Goal: Task Accomplishment & Management: Manage account settings

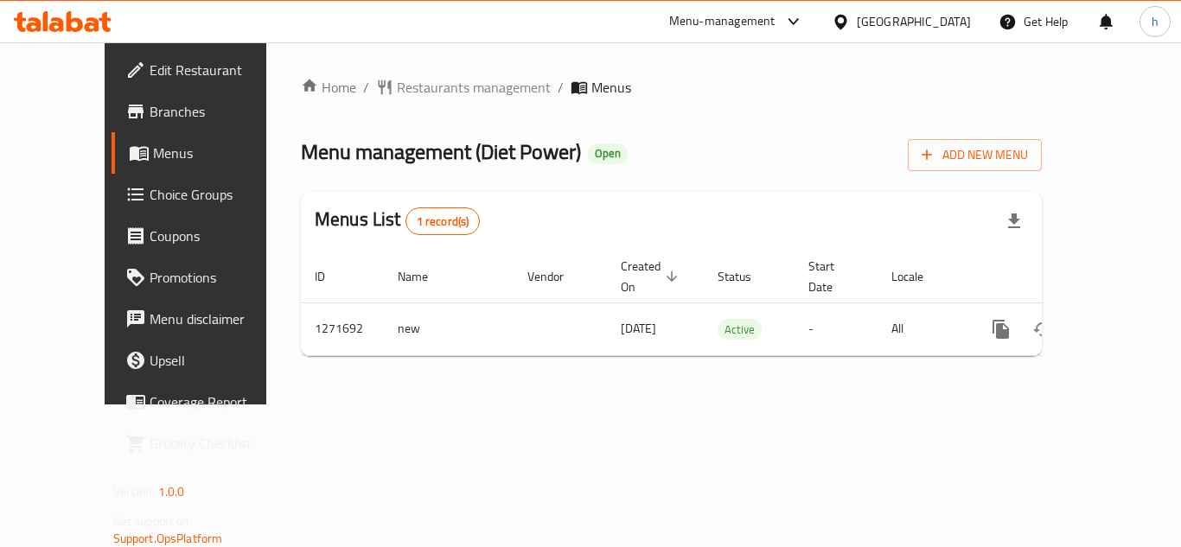
click at [150, 200] on span "Choice Groups" at bounding box center [219, 194] width 138 height 21
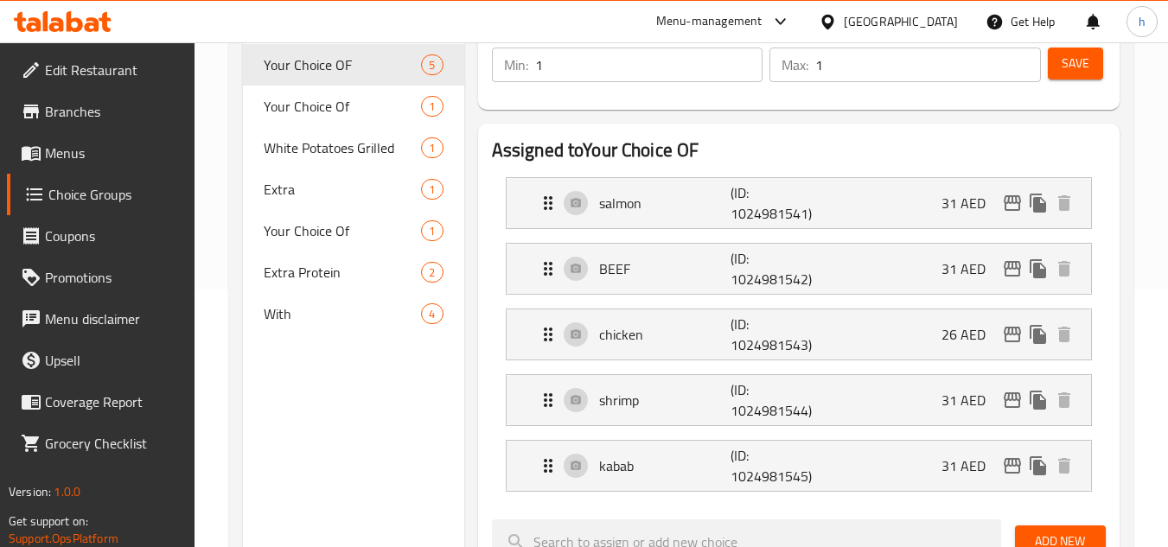
scroll to position [259, 0]
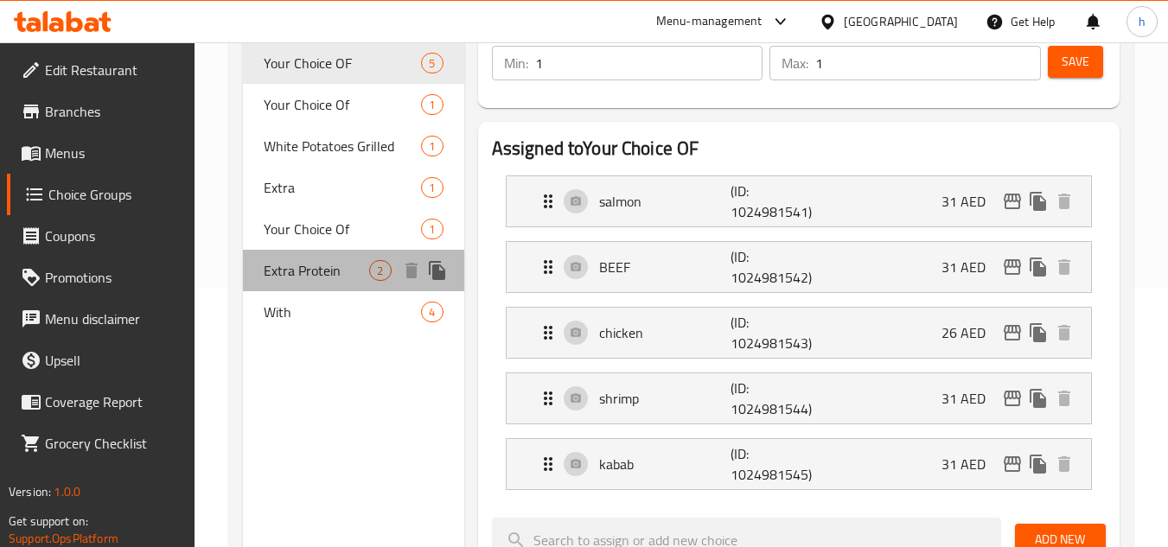
click at [309, 271] on span "Extra Protein" at bounding box center [316, 270] width 105 height 21
type input "Extra Protein"
type input "بروتين إضافي"
type input "0"
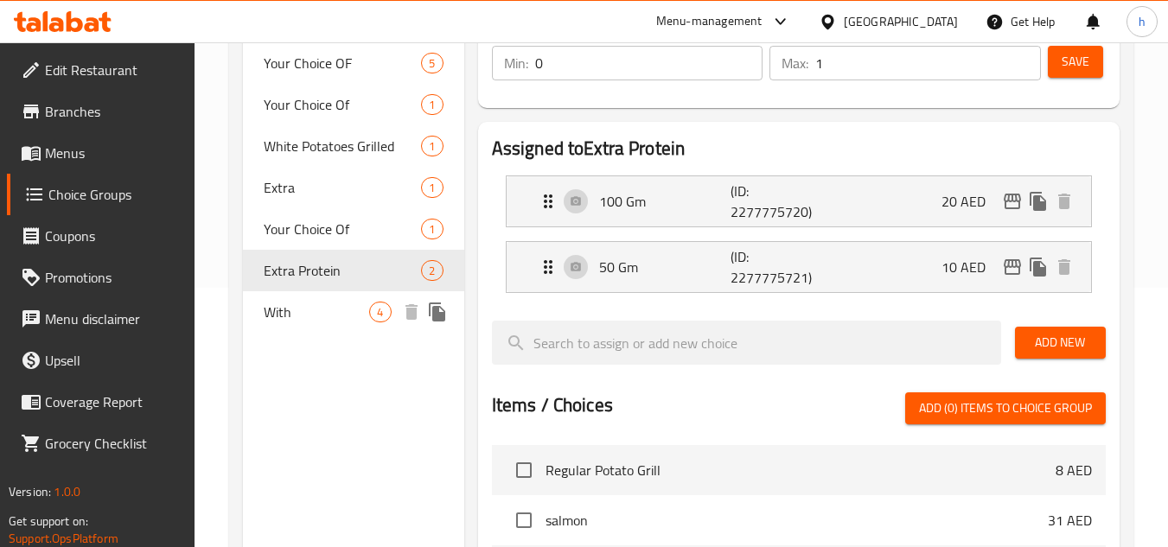
click at [295, 309] on span "With" at bounding box center [316, 312] width 105 height 21
type input "With"
type input "مع"
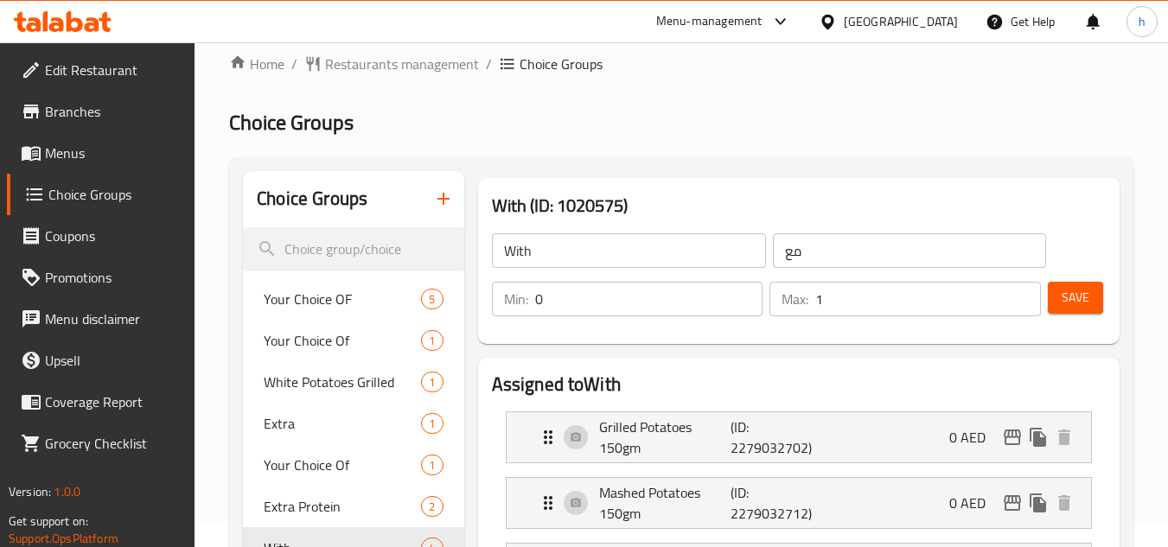
scroll to position [0, 0]
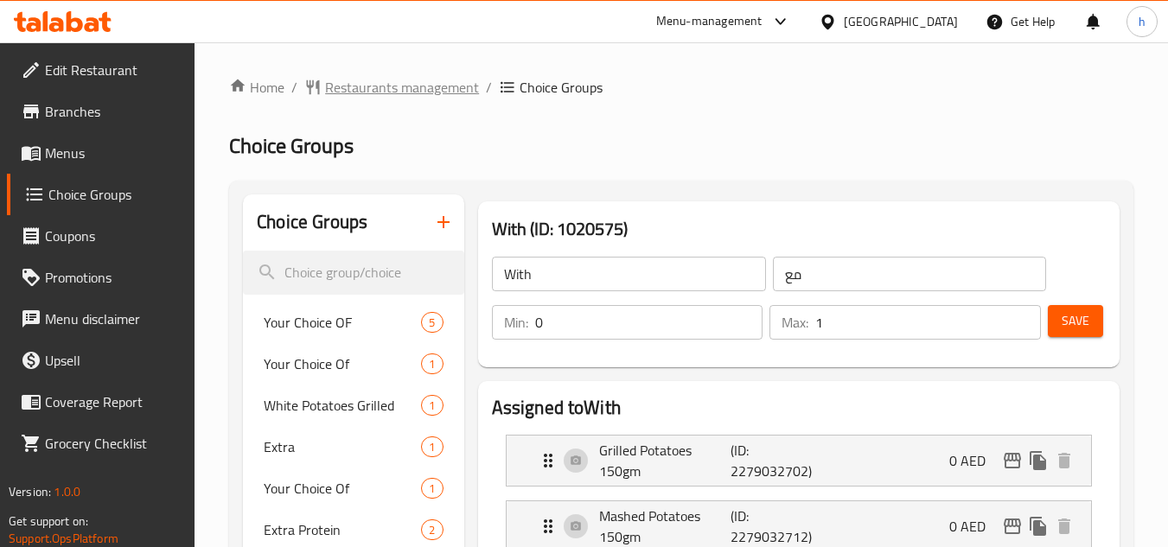
click at [361, 88] on span "Restaurants management" at bounding box center [402, 87] width 154 height 21
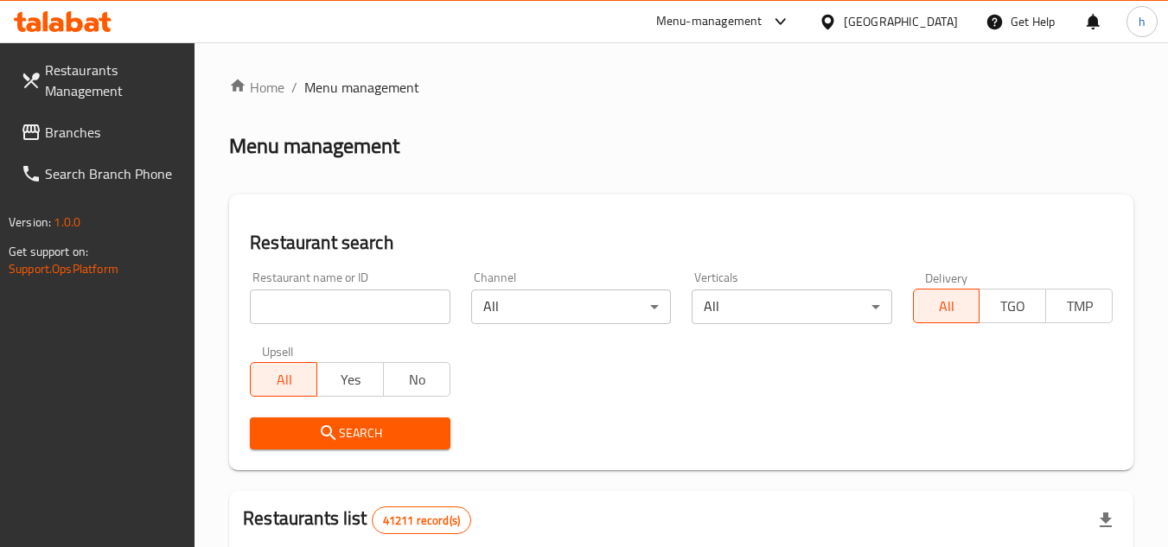
click at [71, 127] on span "Branches" at bounding box center [113, 132] width 137 height 21
